Goal: Contribute content: Add original content to the website for others to see

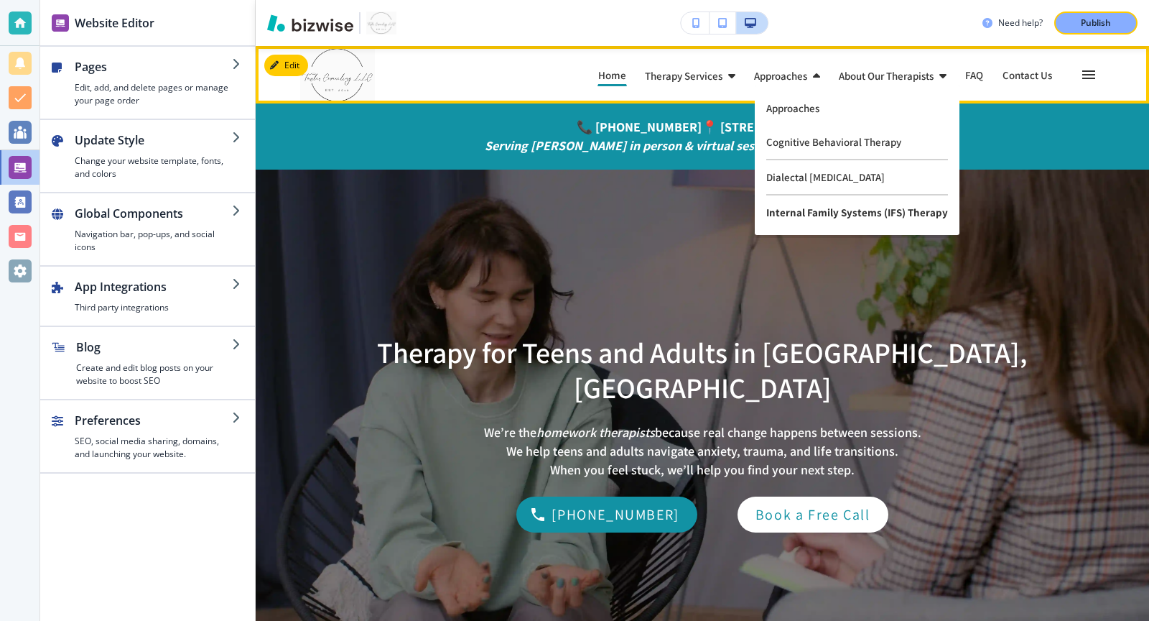
click at [817, 205] on p "Internal Family Systems (IFS) Therapy" at bounding box center [857, 212] width 182 height 34
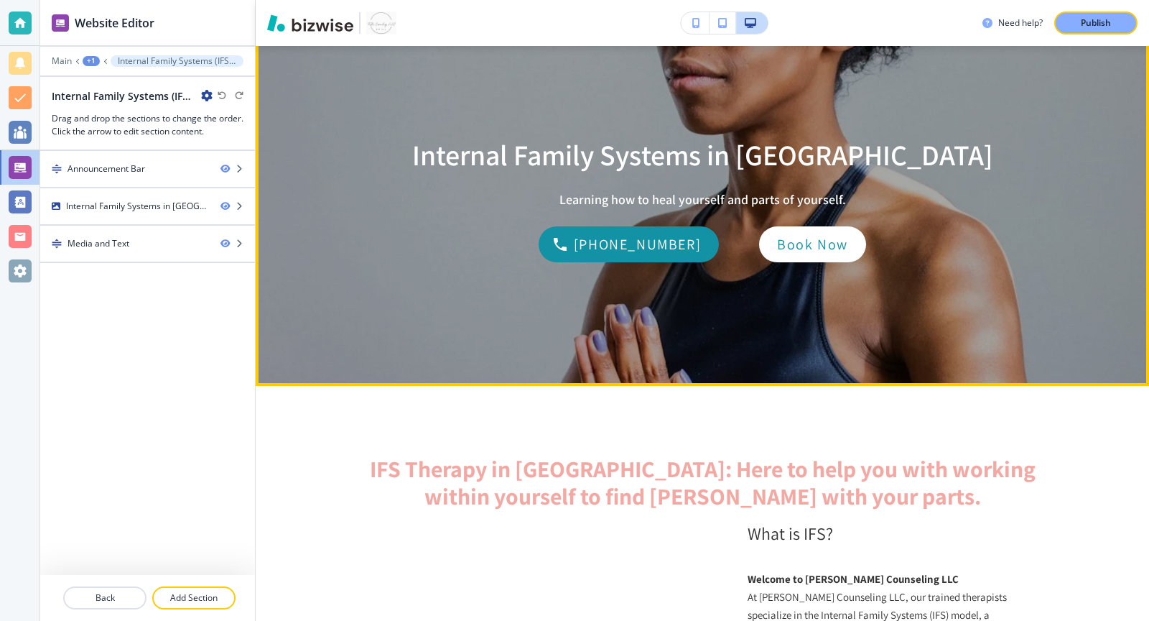
scroll to position [154, 0]
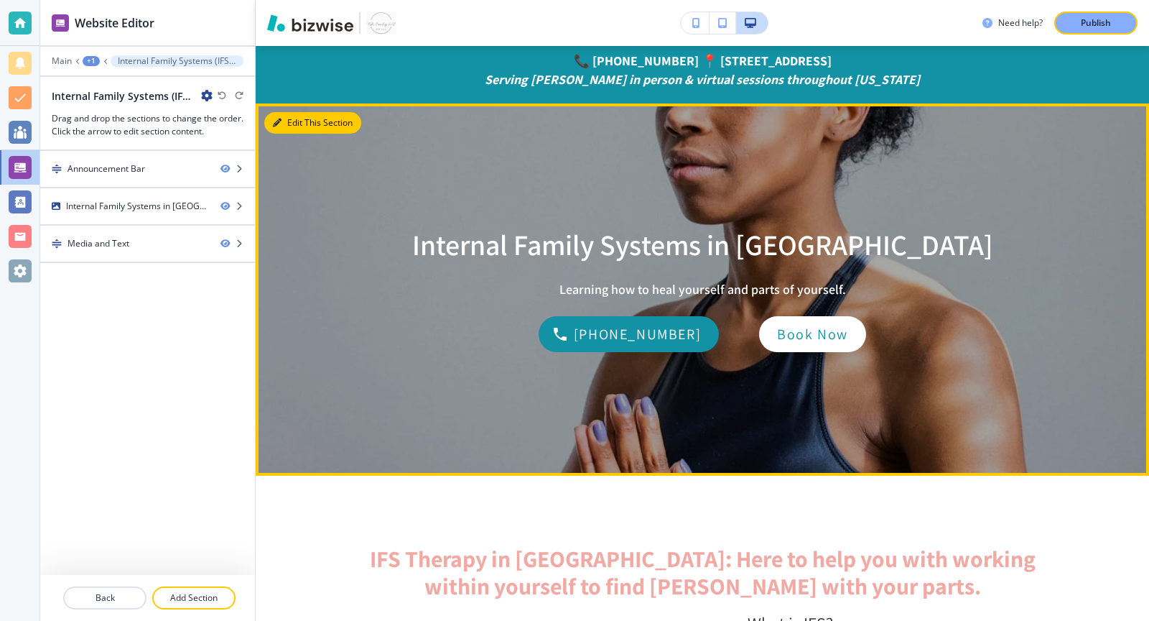
click at [283, 126] on button "Edit This Section" at bounding box center [312, 123] width 97 height 22
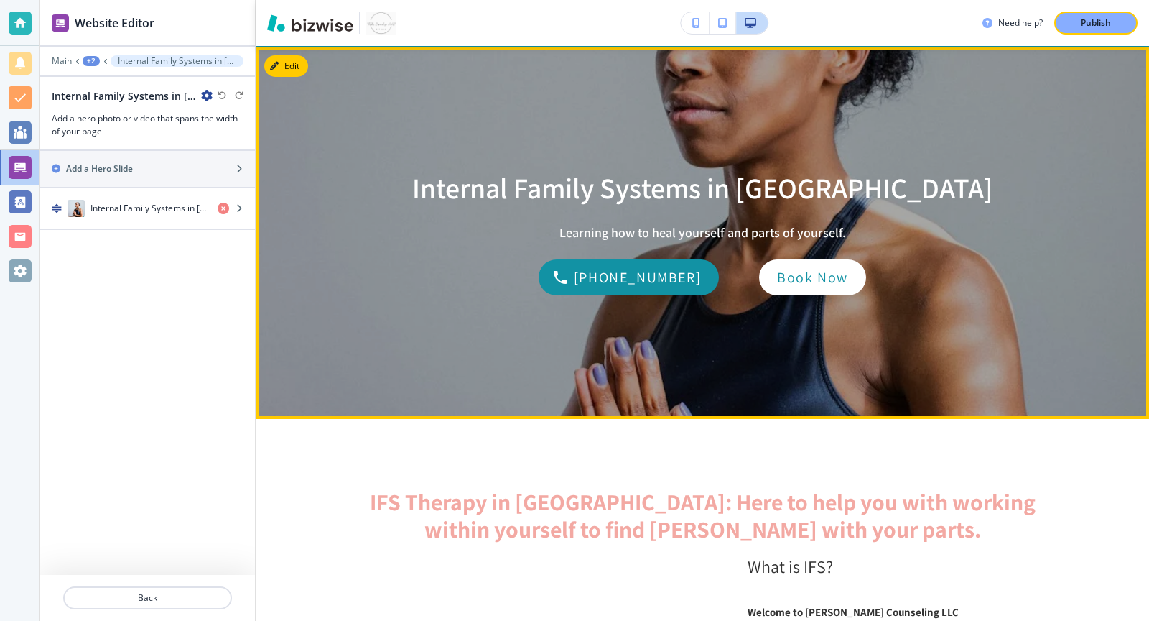
scroll to position [123, 0]
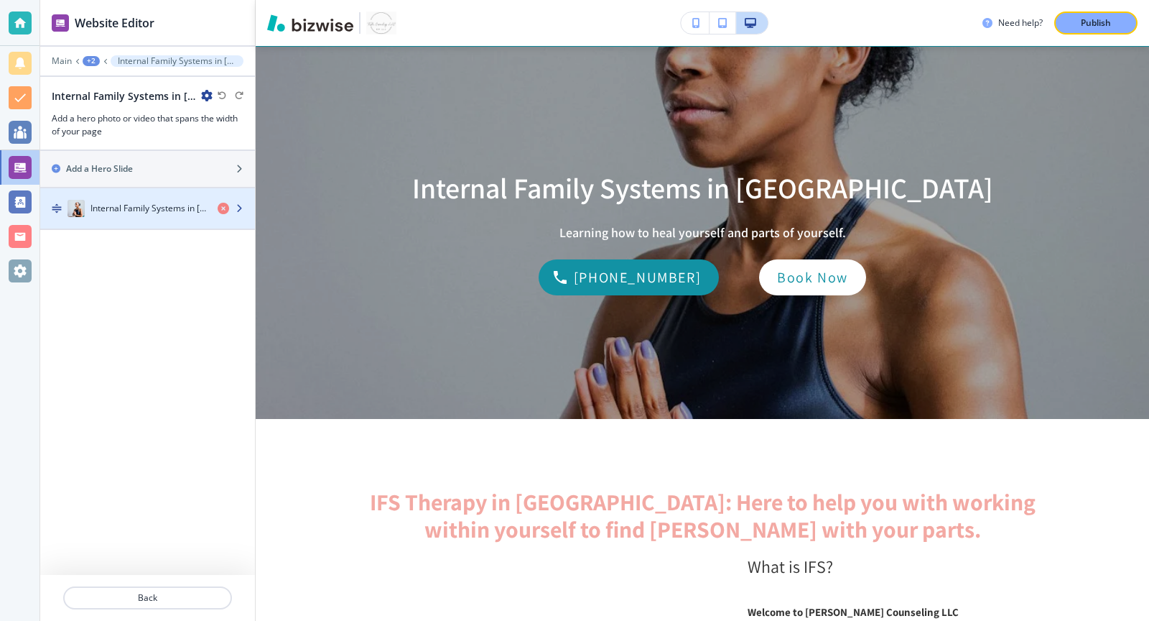
click at [248, 208] on div "button" at bounding box center [236, 208] width 37 height 11
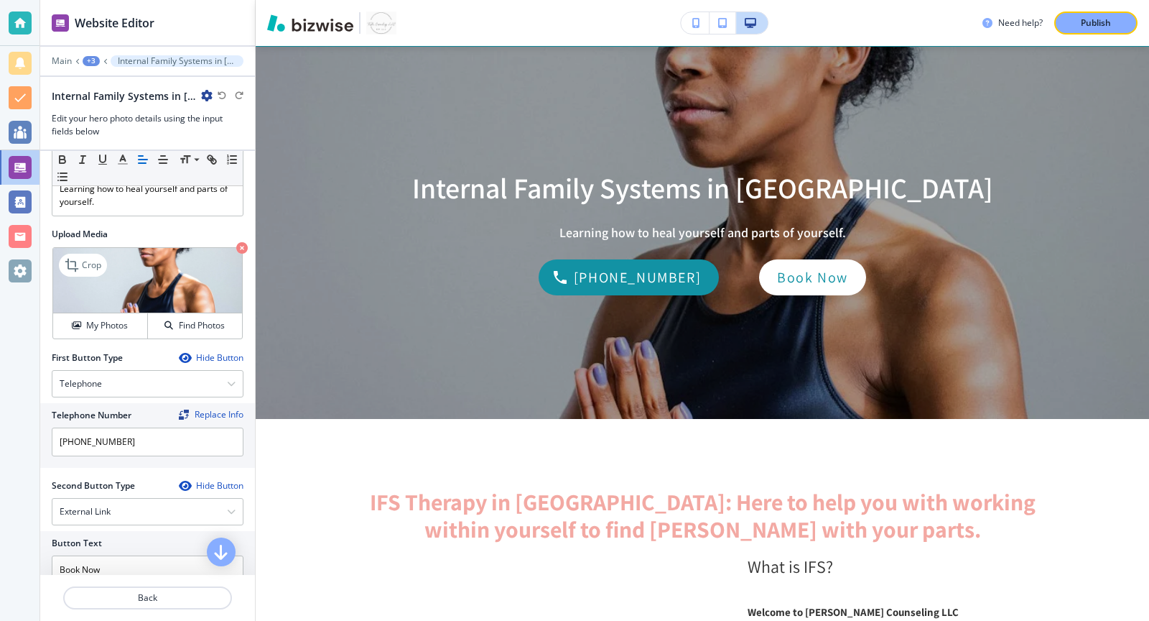
scroll to position [230, 0]
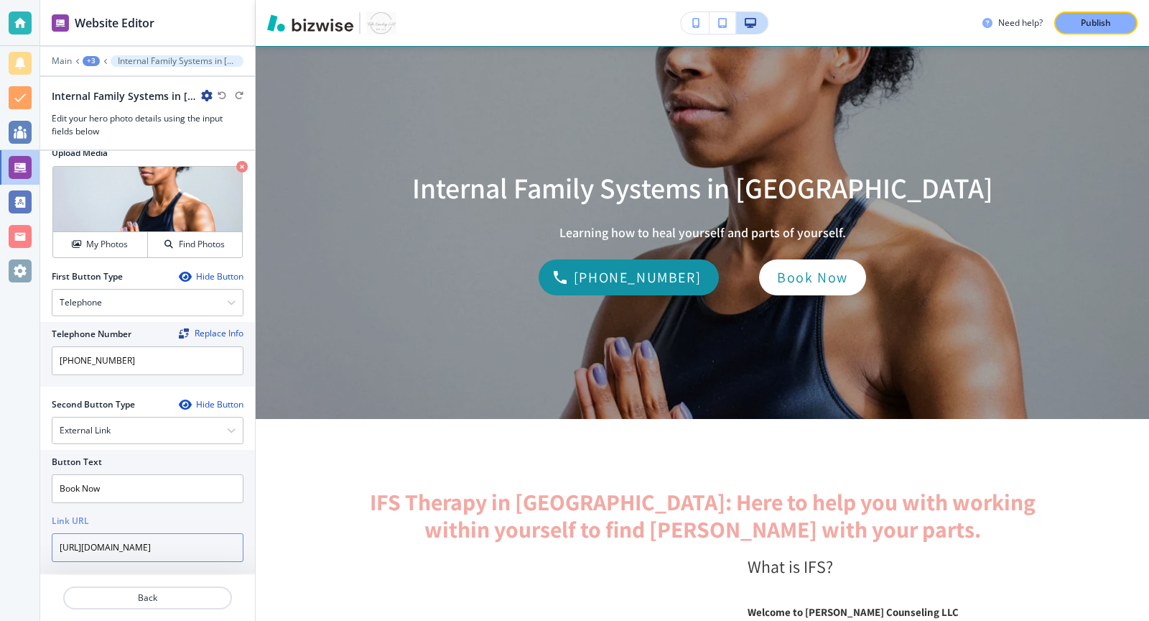
click at [156, 533] on input "[URL][DOMAIN_NAME]" at bounding box center [148, 547] width 192 height 29
paste input "kMtJFxfC6aXi95ce7"
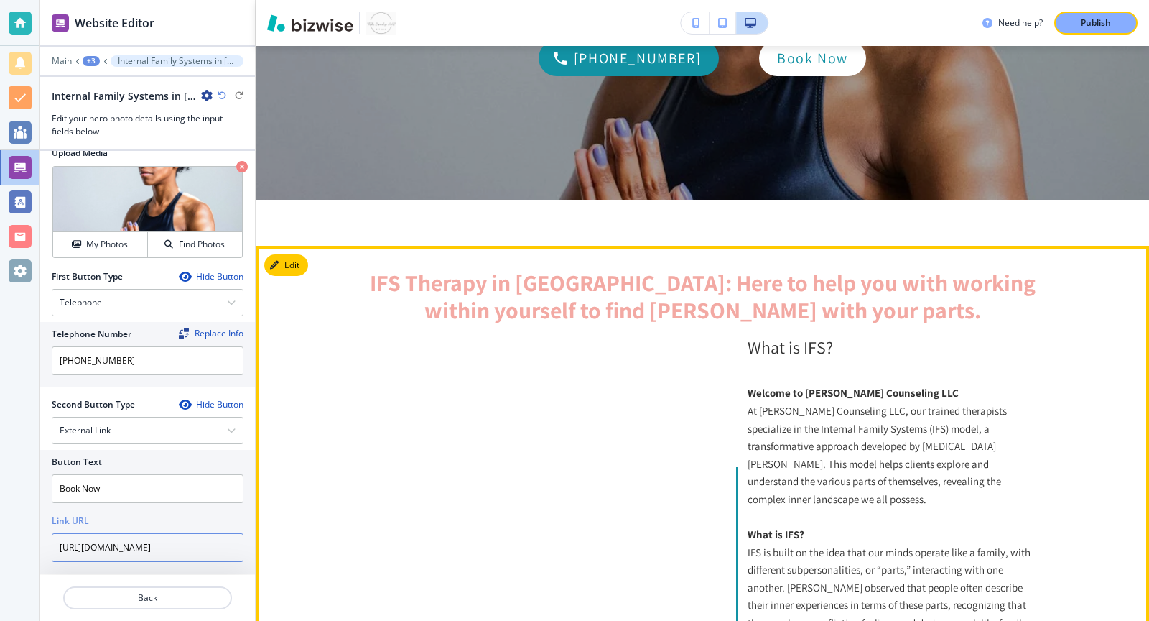
scroll to position [302, 0]
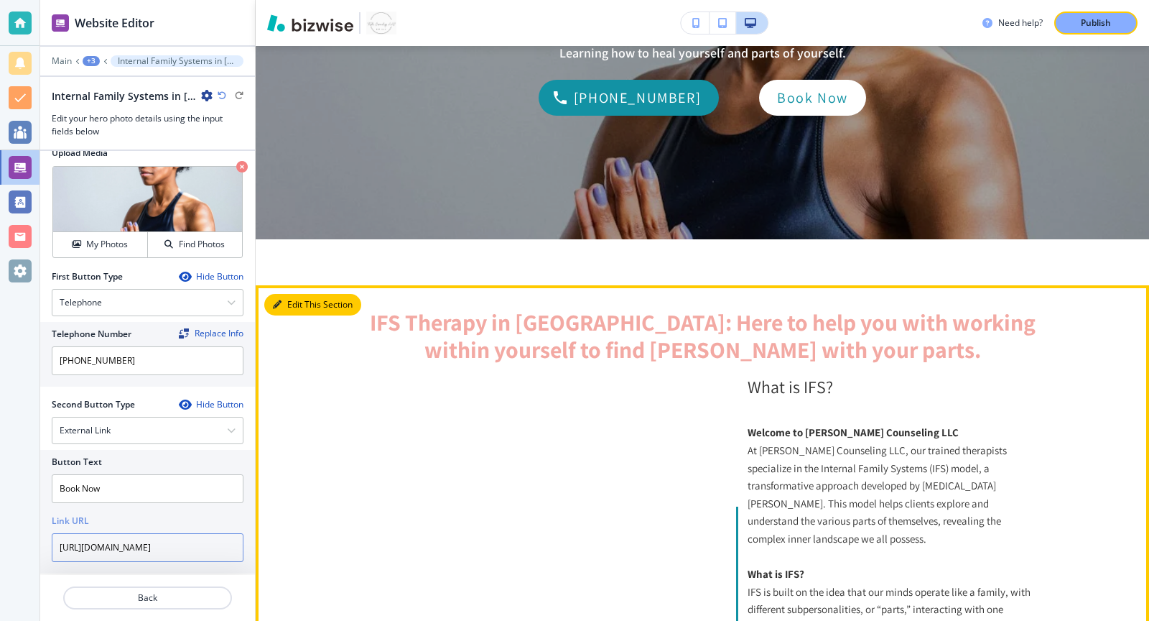
type input "[URL][DOMAIN_NAME]"
click at [282, 300] on icon "button" at bounding box center [277, 304] width 9 height 9
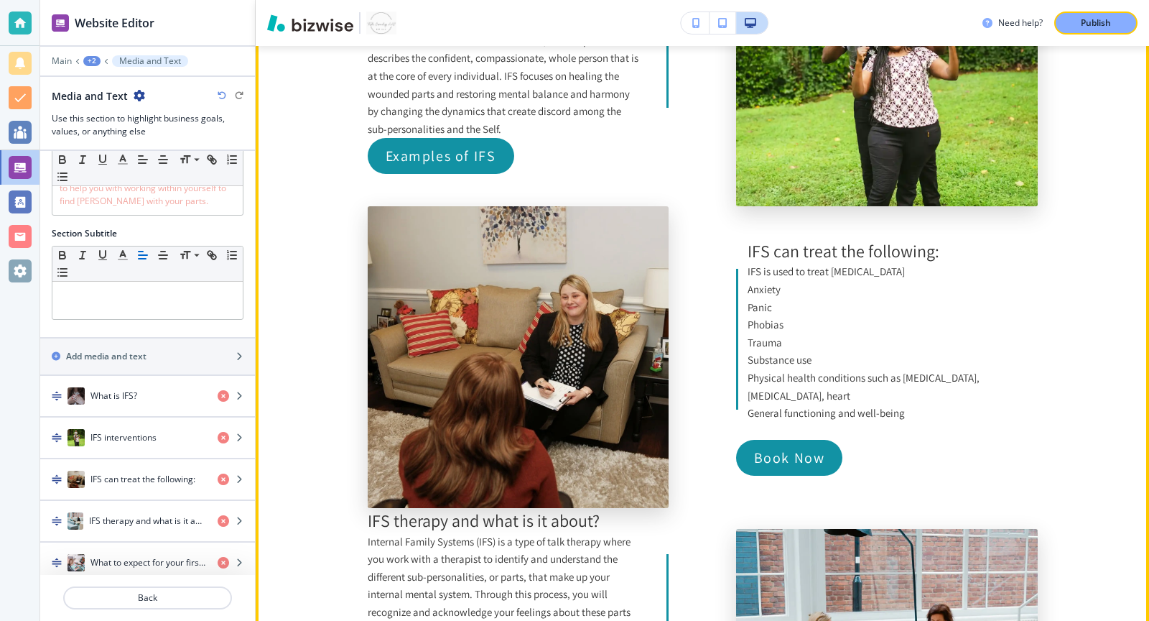
scroll to position [1699, 0]
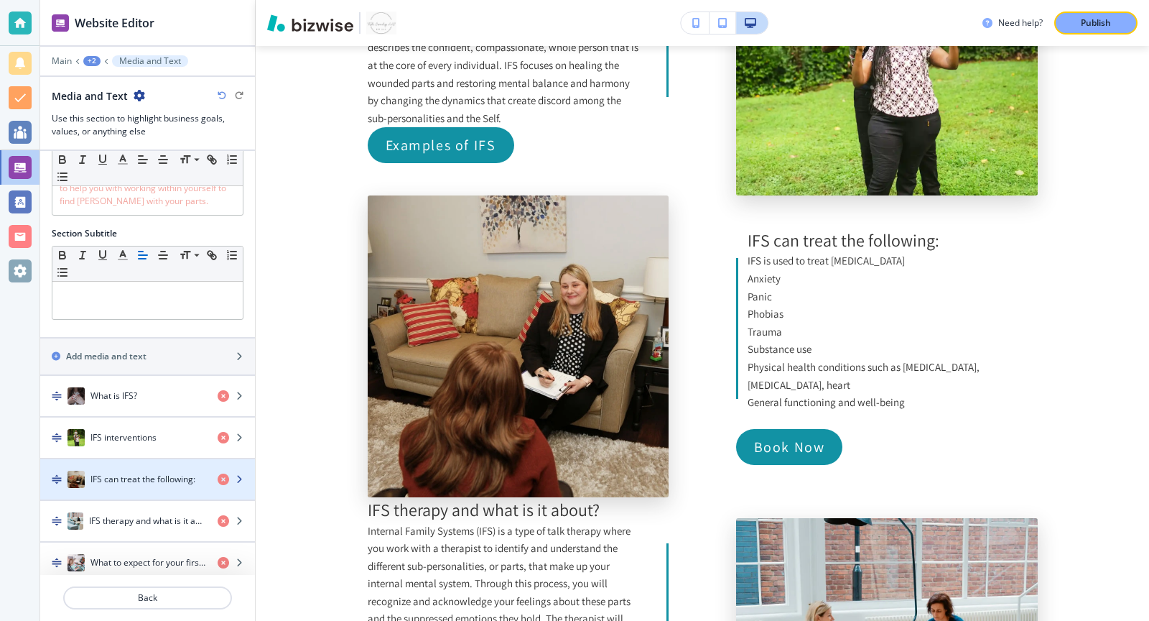
click at [185, 475] on h4 "IFS can treat the following:" at bounding box center [142, 479] width 105 height 13
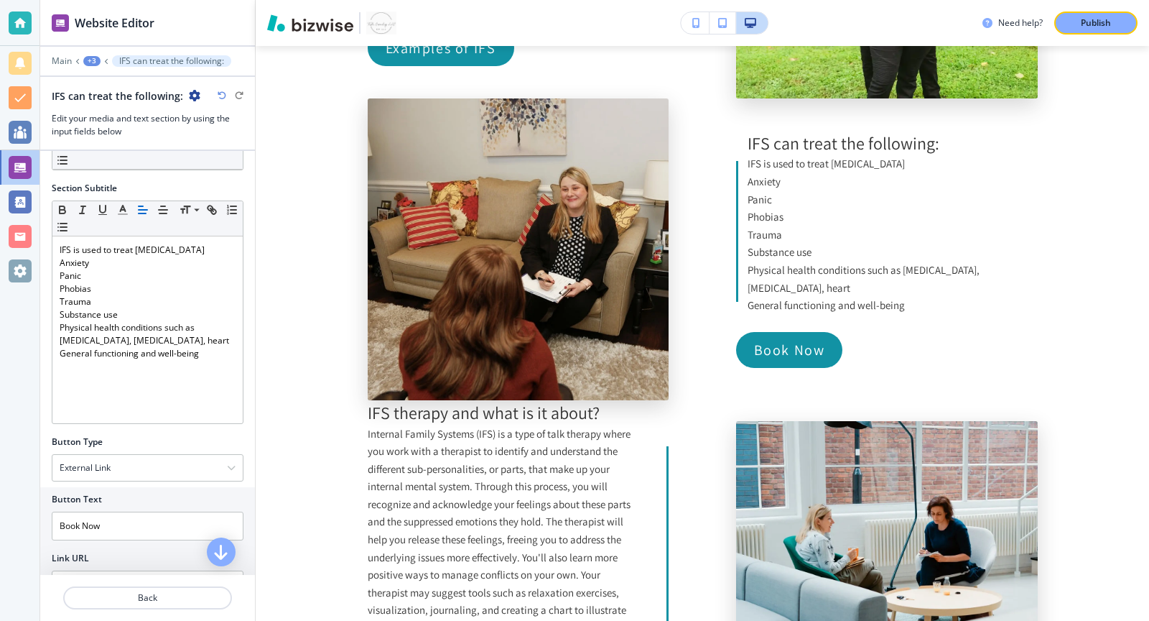
scroll to position [69, 0]
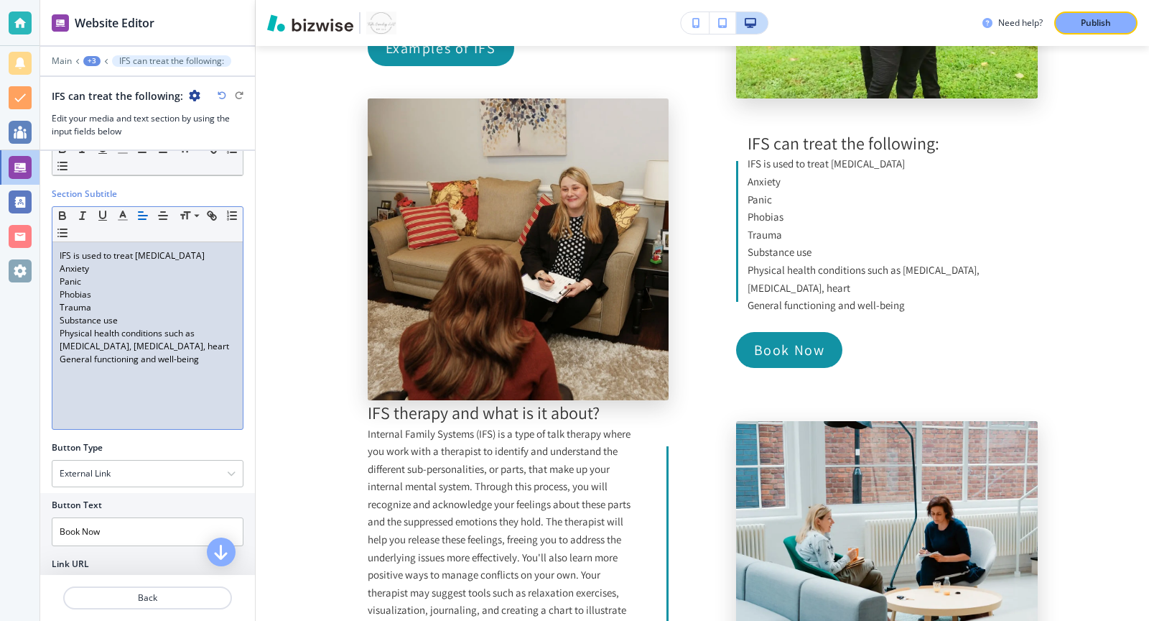
drag, startPoint x: 208, startPoint y: 366, endPoint x: 51, endPoint y: 259, distance: 189.7
click at [51, 259] on div "Section Title Small Normal Large Huge IFS can treat the following: Section Subt…" at bounding box center [147, 422] width 215 height 681
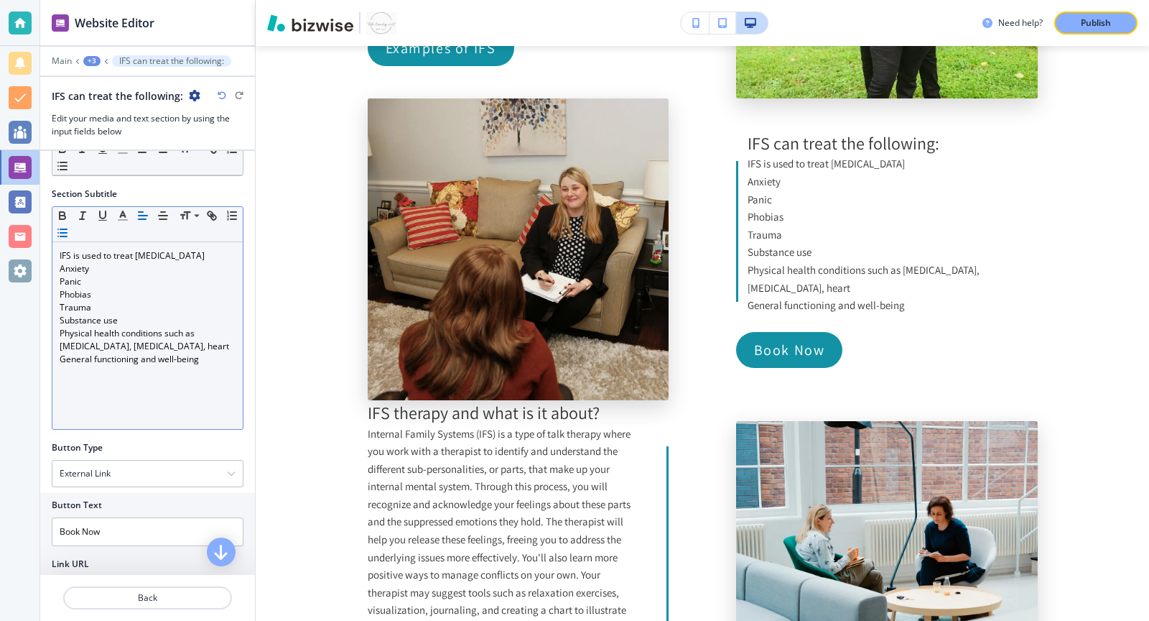
click at [61, 233] on icon "button" at bounding box center [62, 232] width 13 height 13
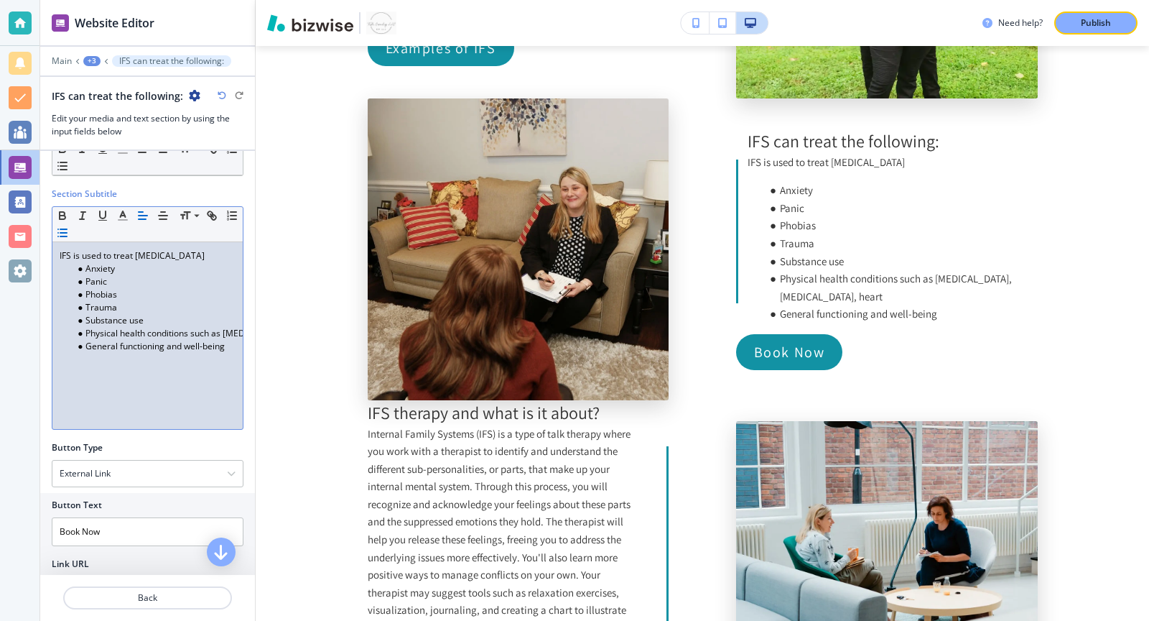
click at [171, 327] on li "Physical health conditions such as [MEDICAL_DATA], [MEDICAL_DATA], heart" at bounding box center [154, 333] width 163 height 13
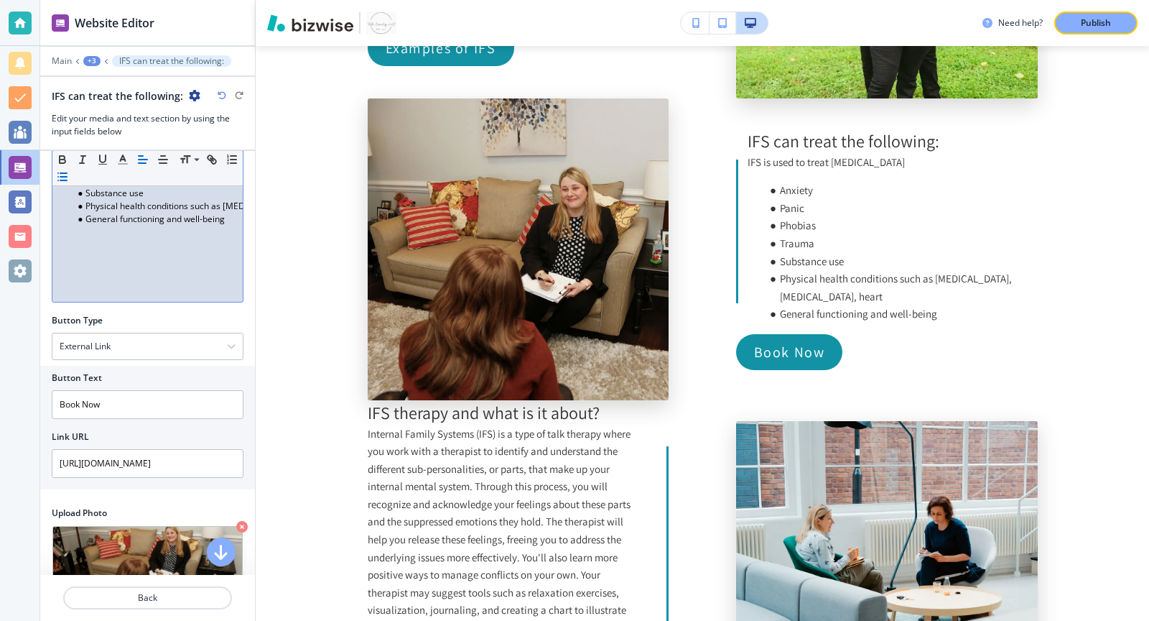
scroll to position [198, 0]
click at [152, 463] on input "[URL][DOMAIN_NAME]" at bounding box center [148, 461] width 192 height 29
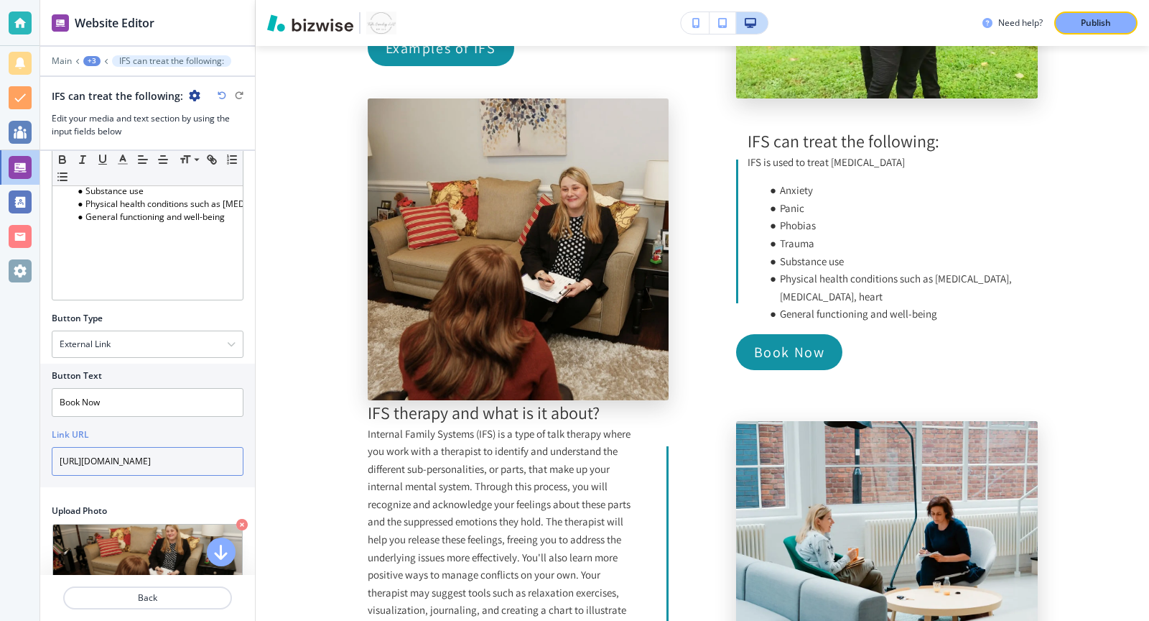
click at [152, 463] on input "[URL][DOMAIN_NAME]" at bounding box center [148, 461] width 192 height 29
type input "v"
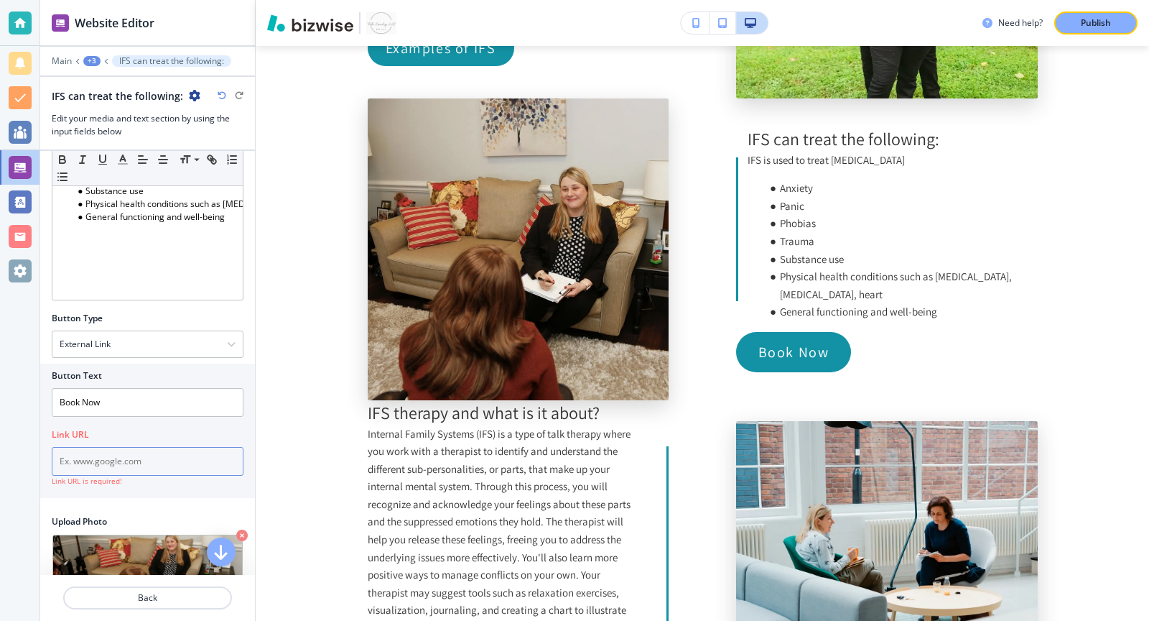
paste input "[URL][DOMAIN_NAME]"
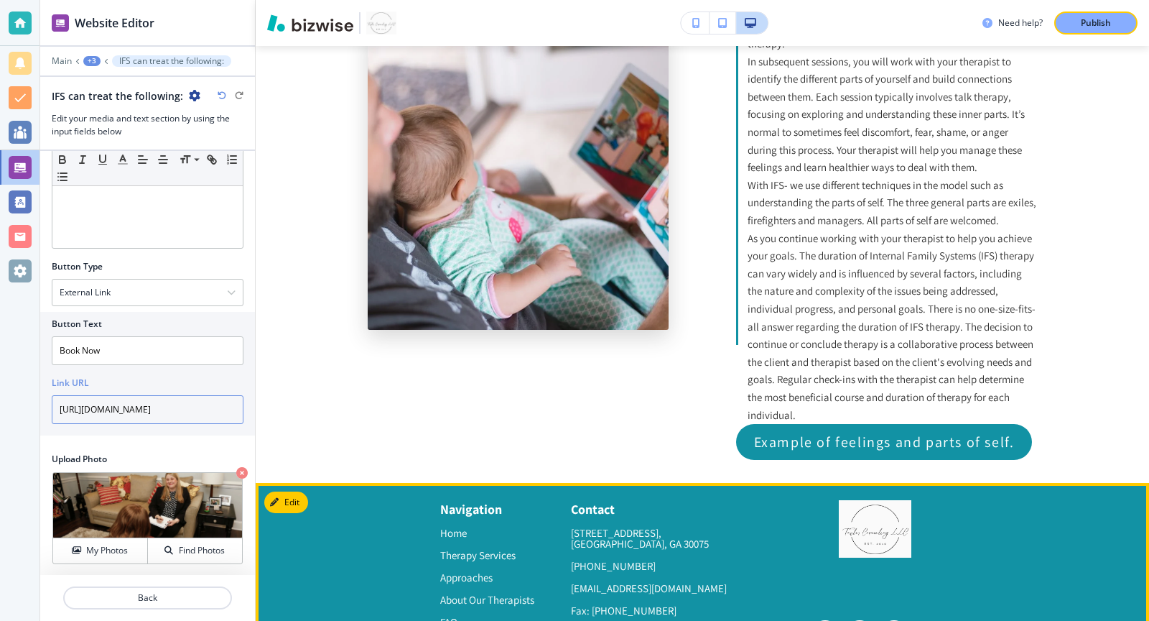
scroll to position [2643, 0]
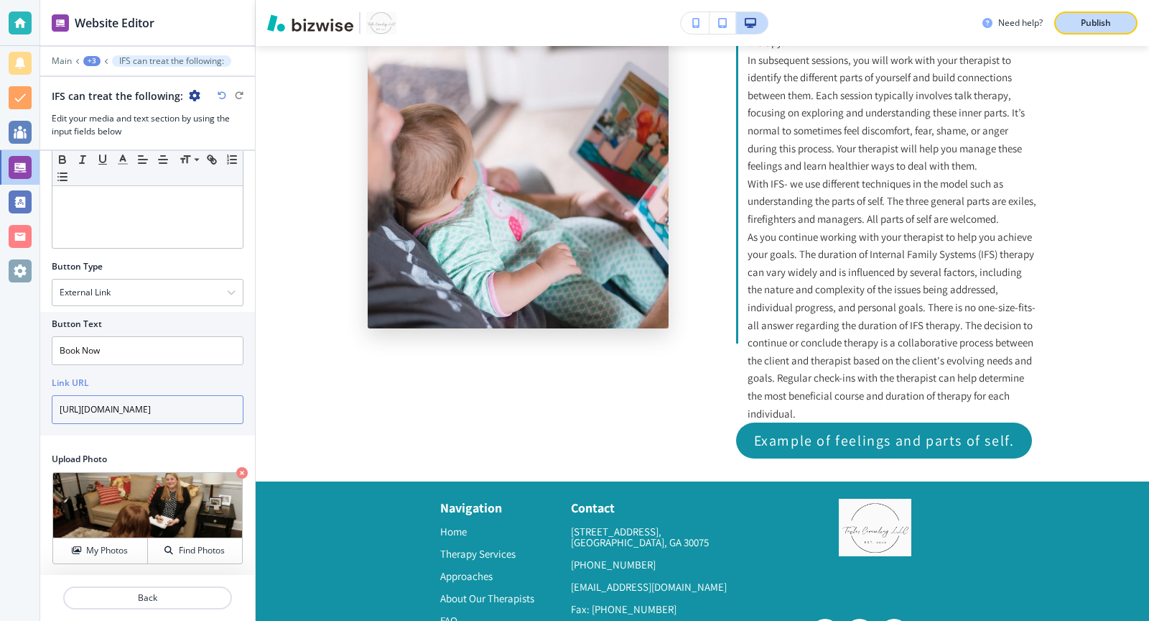
type input "[URL][DOMAIN_NAME]"
click at [1103, 26] on p "Publish" at bounding box center [1096, 23] width 30 height 13
